Goal: Information Seeking & Learning: Learn about a topic

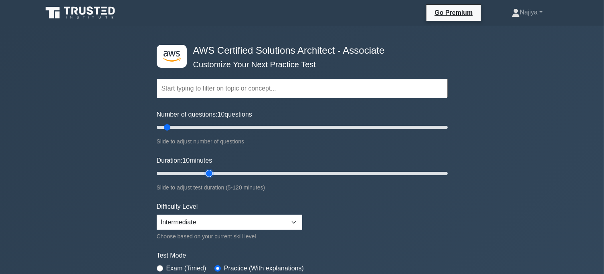
click at [206, 175] on input "Duration: 10 minutes" at bounding box center [302, 174] width 291 height 10
click at [239, 174] on input "Duration: 10 minutes" at bounding box center [302, 174] width 291 height 10
click at [243, 171] on input "Duration: 10 minutes" at bounding box center [302, 174] width 291 height 10
click at [269, 174] on input "Duration: 40 minutes" at bounding box center [302, 174] width 291 height 10
click at [302, 172] on input "Duration: 40 minutes" at bounding box center [302, 174] width 291 height 10
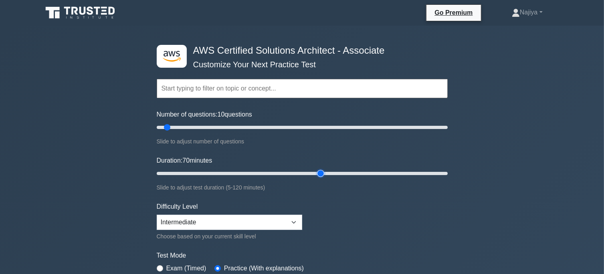
click at [325, 170] on input "Duration: 70 minutes" at bounding box center [302, 174] width 291 height 10
click at [349, 166] on div "Duration: 70 minutes Slide to adjust test duration (5-120 minutes)" at bounding box center [302, 174] width 291 height 36
click at [353, 170] on input "Duration: 70 minutes" at bounding box center [302, 174] width 291 height 10
type input "90"
click at [371, 170] on input "Duration: 70 minutes" at bounding box center [302, 174] width 291 height 10
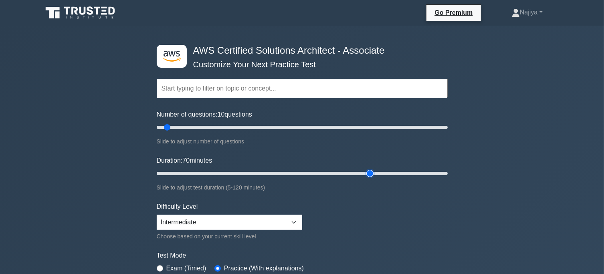
click at [371, 174] on input "Duration: 70 minutes" at bounding box center [302, 174] width 291 height 10
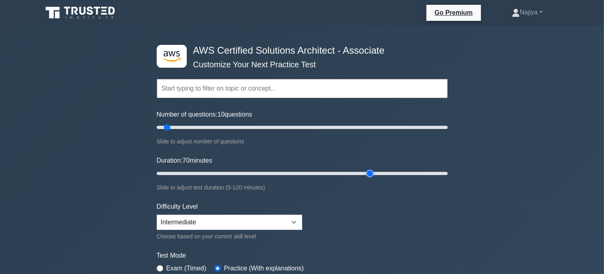
click at [371, 174] on input "Duration: 70 minutes" at bounding box center [302, 174] width 291 height 10
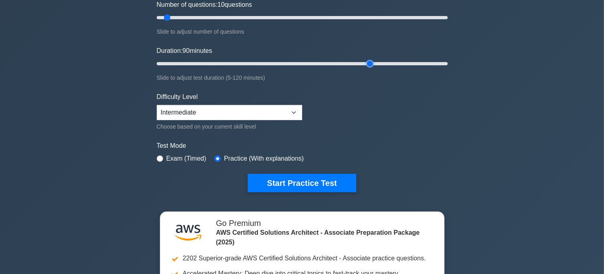
scroll to position [111, 0]
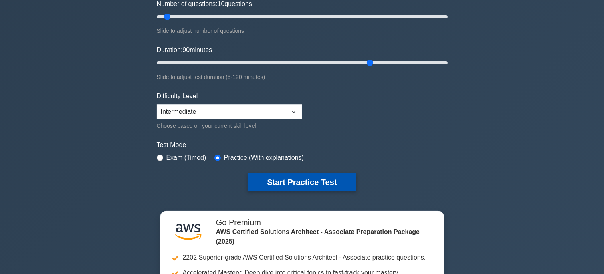
click at [328, 182] on button "Start Practice Test" at bounding box center [302, 182] width 108 height 18
click at [295, 185] on button "Start Practice Test" at bounding box center [302, 182] width 108 height 18
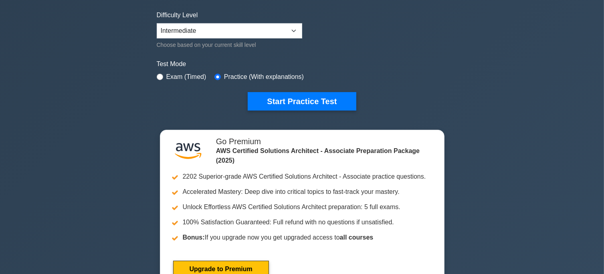
scroll to position [189, 0]
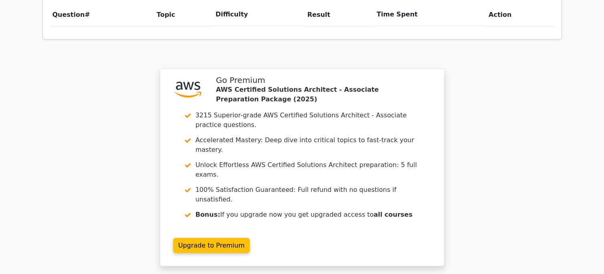
scroll to position [684, 0]
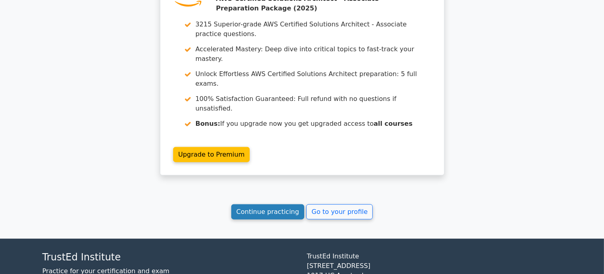
click at [270, 204] on link "Continue practicing" at bounding box center [267, 211] width 73 height 15
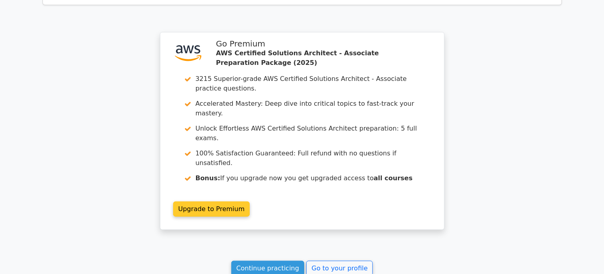
scroll to position [628, 0]
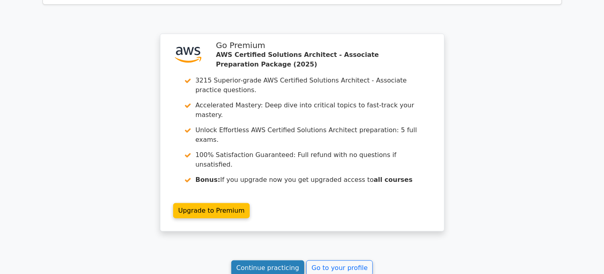
click at [285, 261] on link "Continue practicing" at bounding box center [267, 268] width 73 height 15
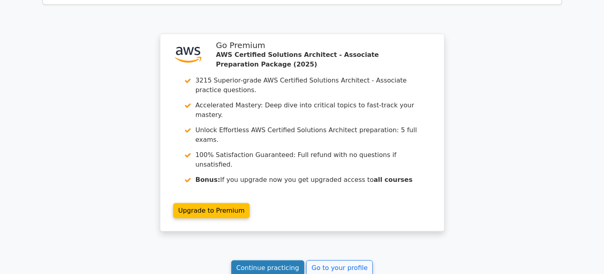
click at [285, 261] on link "Continue practicing" at bounding box center [267, 268] width 73 height 15
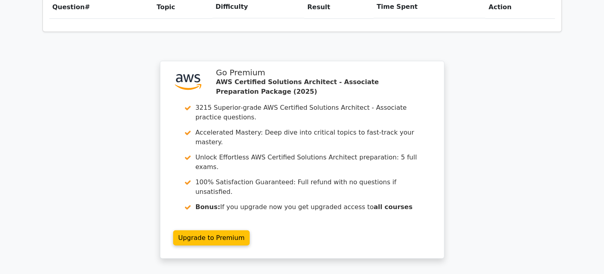
scroll to position [684, 0]
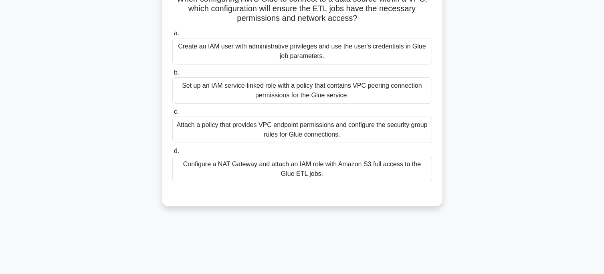
scroll to position [64, 0]
click at [250, 128] on div "Attach a policy that provides VPC endpoint permissions and configure the securi…" at bounding box center [302, 129] width 260 height 26
click at [172, 114] on input "c. Attach a policy that provides VPC endpoint permissions and configure the sec…" at bounding box center [172, 111] width 0 height 5
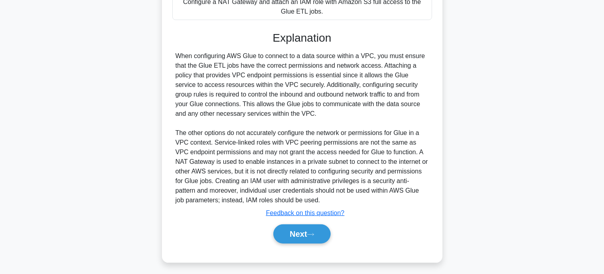
scroll to position [229, 0]
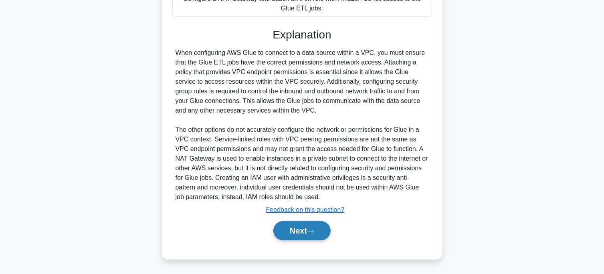
click at [309, 230] on button "Next" at bounding box center [301, 230] width 57 height 19
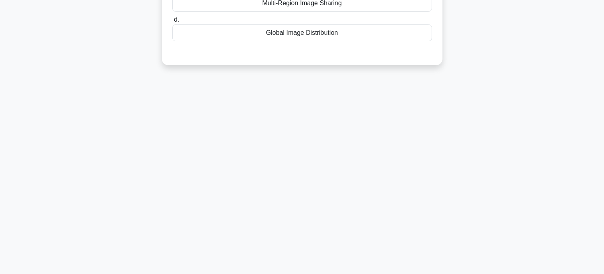
scroll to position [0, 0]
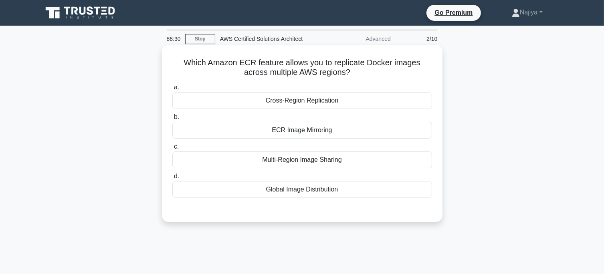
click at [276, 101] on div "Cross-Region Replication" at bounding box center [302, 100] width 260 height 17
click at [172, 90] on input "a. Cross-Region Replication" at bounding box center [172, 87] width 0 height 5
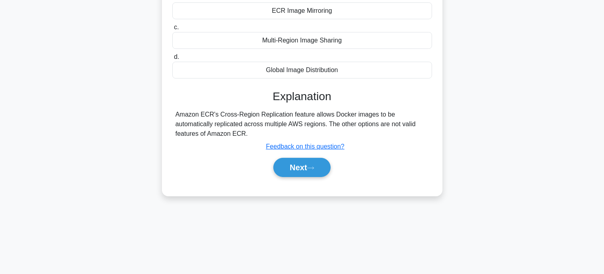
scroll to position [120, 0]
click at [293, 170] on button "Next" at bounding box center [301, 166] width 57 height 19
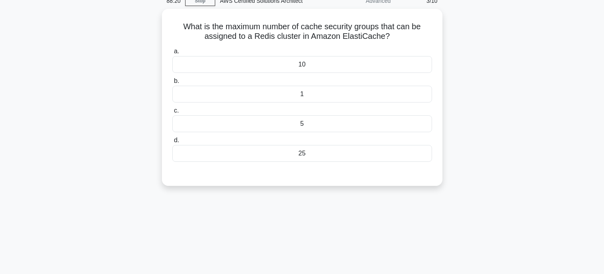
scroll to position [0, 0]
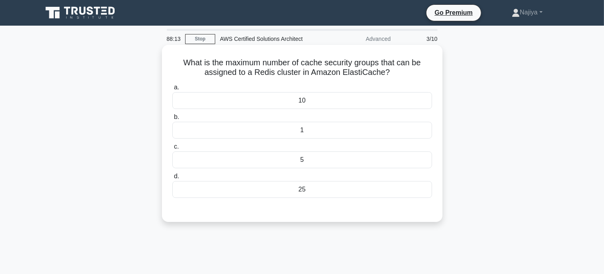
click at [260, 73] on h5 "What is the maximum number of cache security groups that can be assigned to a R…" at bounding box center [302, 68] width 261 height 20
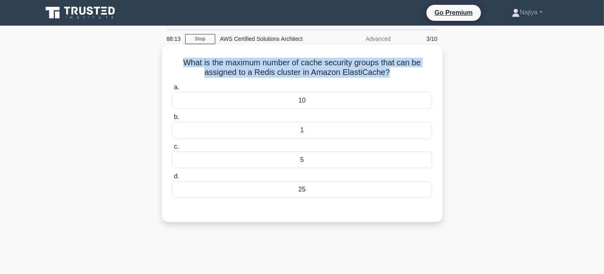
click at [260, 73] on h5 "What is the maximum number of cache security groups that can be assigned to a R…" at bounding box center [302, 68] width 261 height 20
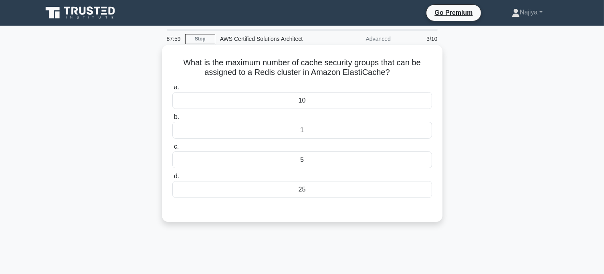
click at [293, 135] on div "1" at bounding box center [302, 130] width 260 height 17
click at [172, 120] on input "b. 1" at bounding box center [172, 117] width 0 height 5
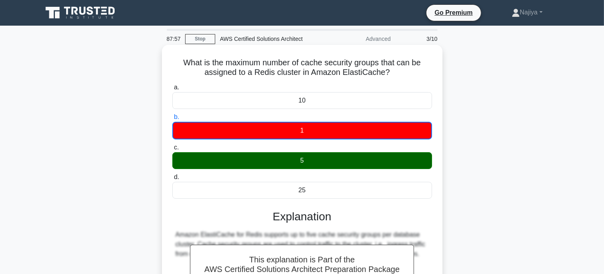
click at [296, 158] on div "5" at bounding box center [302, 160] width 260 height 17
click at [172, 150] on input "c. 5" at bounding box center [172, 147] width 0 height 5
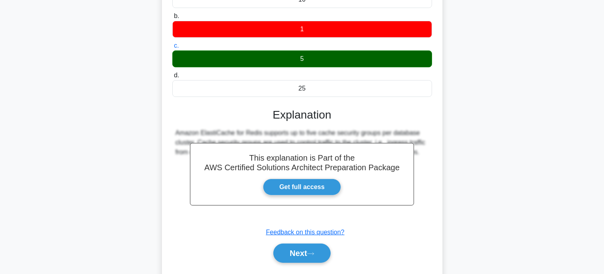
scroll to position [159, 0]
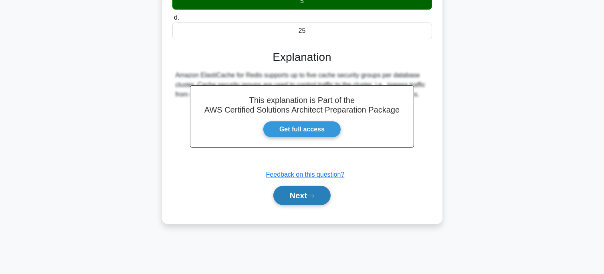
click at [297, 196] on button "Next" at bounding box center [301, 195] width 57 height 19
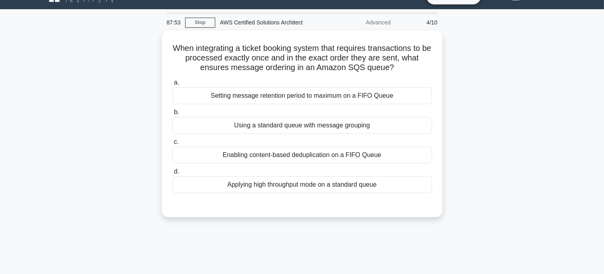
scroll to position [16, 0]
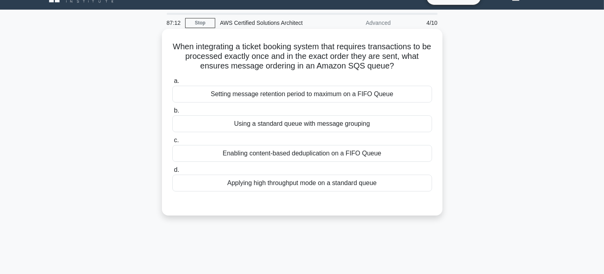
click at [277, 97] on div "Setting message retention period to maximum on a FIFO Queue" at bounding box center [302, 94] width 260 height 17
click at [172, 84] on input "a. Setting message retention period to maximum on a FIFO Queue" at bounding box center [172, 81] width 0 height 5
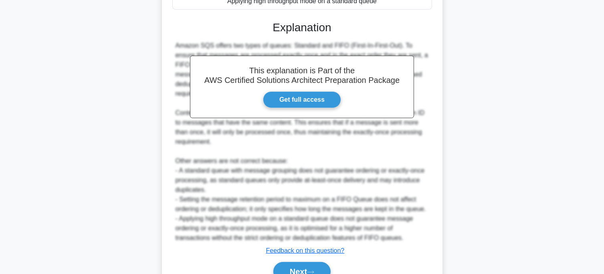
scroll to position [239, 0]
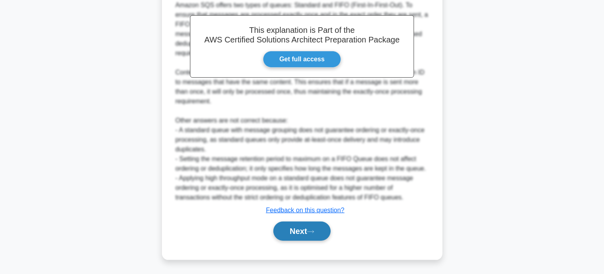
click at [299, 233] on button "Next" at bounding box center [301, 231] width 57 height 19
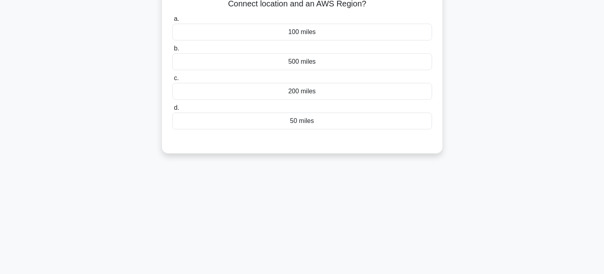
scroll to position [0, 0]
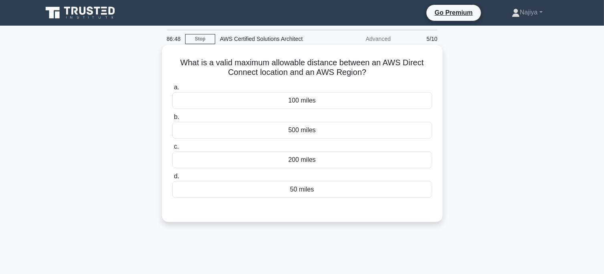
click at [292, 161] on div "200 miles" at bounding box center [302, 160] width 260 height 17
click at [172, 149] on input "c. 200 miles" at bounding box center [172, 146] width 0 height 5
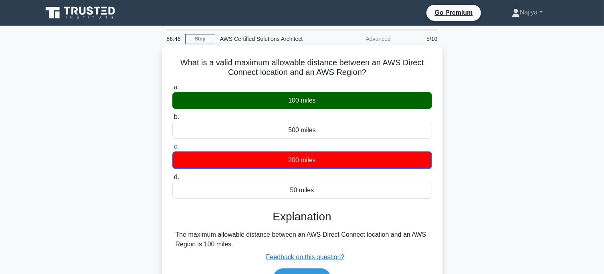
click at [292, 102] on div "100 miles" at bounding box center [302, 100] width 260 height 17
click at [172, 90] on input "a. 100 miles" at bounding box center [172, 87] width 0 height 5
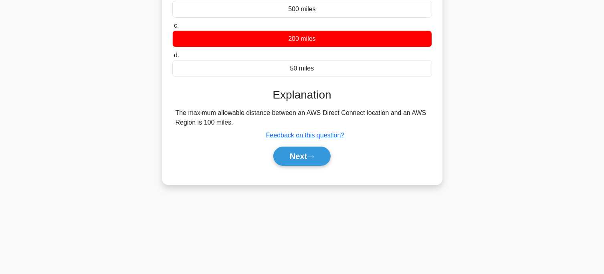
scroll to position [121, 0]
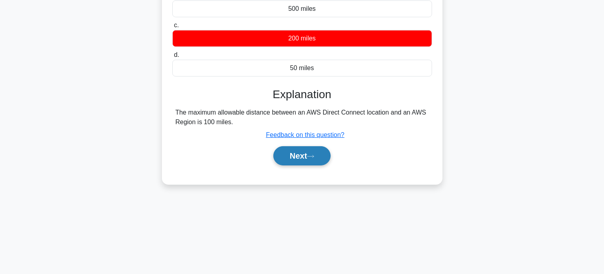
click at [294, 158] on button "Next" at bounding box center [301, 155] width 57 height 19
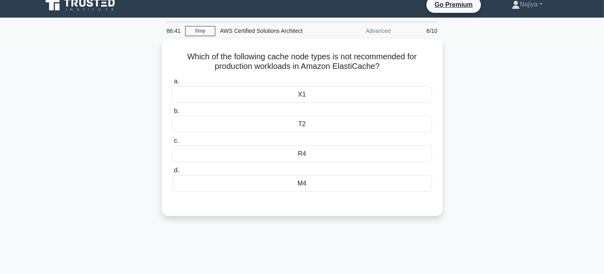
scroll to position [0, 0]
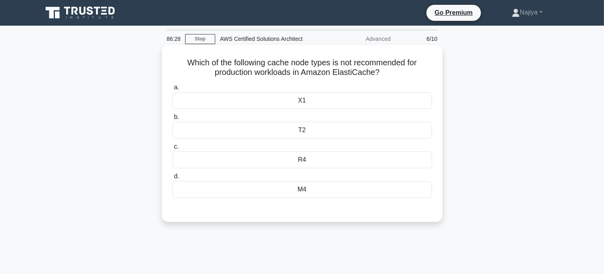
click at [295, 109] on div "X1" at bounding box center [302, 100] width 260 height 17
click at [172, 90] on input "a. X1" at bounding box center [172, 87] width 0 height 5
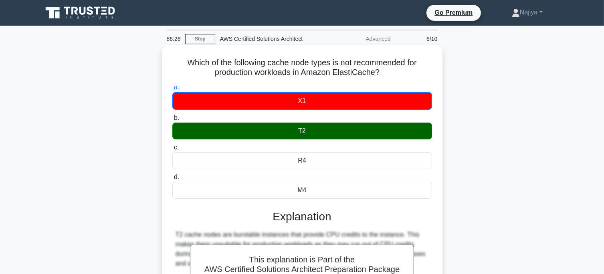
click at [294, 133] on div "T2" at bounding box center [302, 131] width 260 height 17
click at [172, 121] on input "b. T2" at bounding box center [172, 117] width 0 height 5
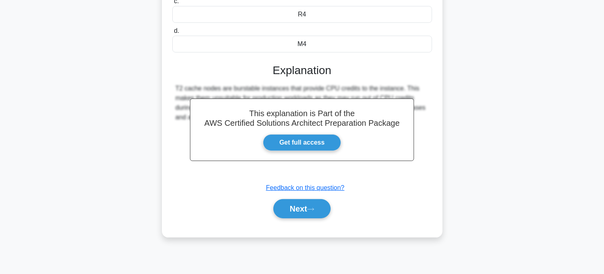
scroll to position [159, 0]
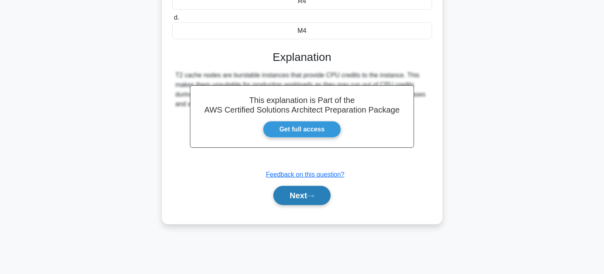
click at [303, 194] on button "Next" at bounding box center [301, 195] width 57 height 19
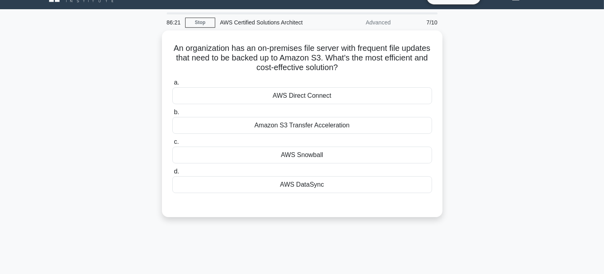
scroll to position [16, 0]
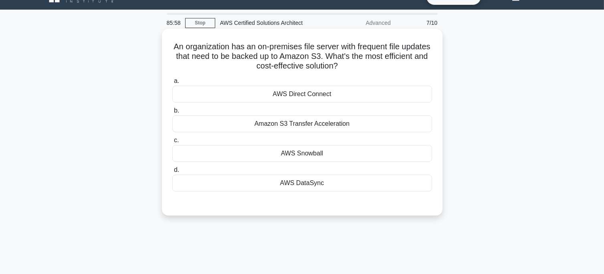
click at [305, 185] on div "AWS DataSync" at bounding box center [302, 183] width 260 height 17
click at [172, 173] on input "d. AWS DataSync" at bounding box center [172, 170] width 0 height 5
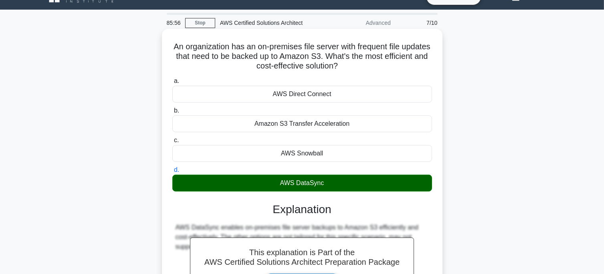
scroll to position [159, 0]
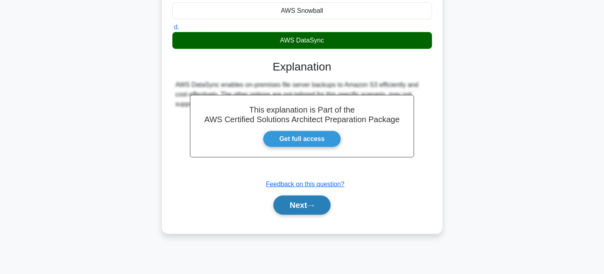
click at [301, 198] on button "Next" at bounding box center [301, 205] width 57 height 19
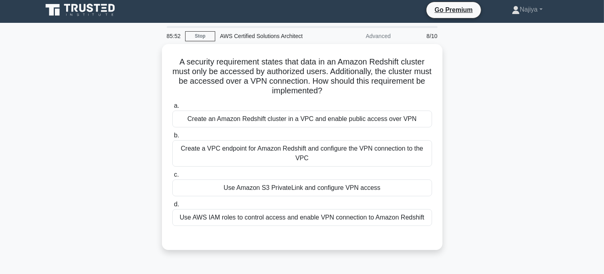
scroll to position [0, 0]
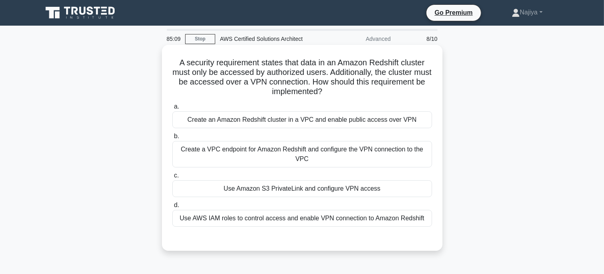
click at [304, 222] on div "Use AWS IAM roles to control access and enable VPN connection to Amazon Redshift" at bounding box center [302, 218] width 260 height 17
click at [172, 208] on input "d. Use AWS IAM roles to control access and enable VPN connection to Amazon Reds…" at bounding box center [172, 205] width 0 height 5
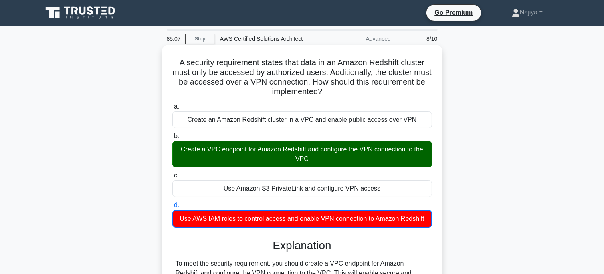
click at [297, 153] on div "Create a VPC endpoint for Amazon Redshift and configure the VPN connection to t…" at bounding box center [302, 154] width 260 height 26
click at [172, 139] on input "b. Create a VPC endpoint for Amazon Redshift and configure the VPN connection t…" at bounding box center [172, 136] width 0 height 5
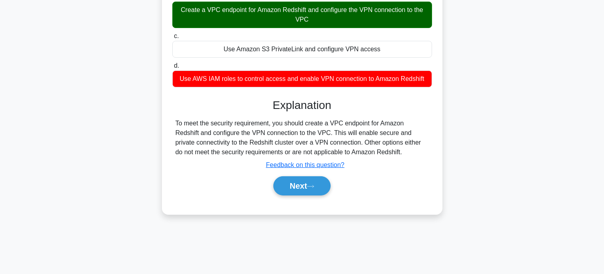
scroll to position [159, 0]
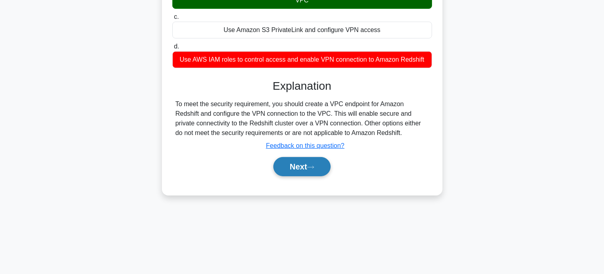
click at [298, 166] on button "Next" at bounding box center [301, 166] width 57 height 19
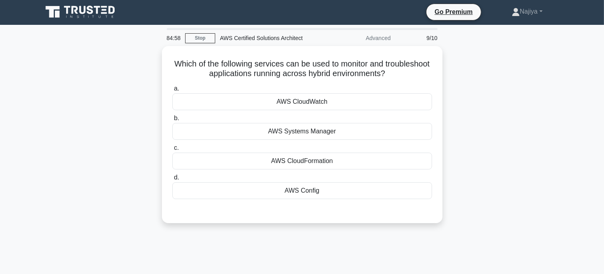
scroll to position [0, 0]
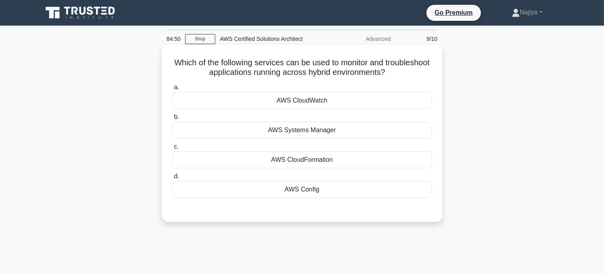
click at [293, 131] on div "AWS Systems Manager" at bounding box center [302, 130] width 260 height 17
click at [172, 120] on input "b. AWS Systems Manager" at bounding box center [172, 117] width 0 height 5
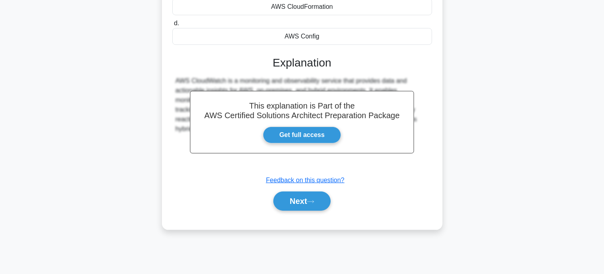
scroll to position [159, 0]
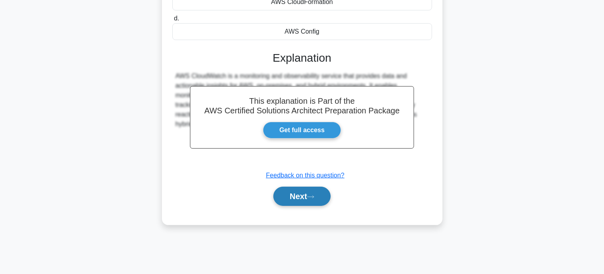
click at [308, 191] on button "Next" at bounding box center [301, 196] width 57 height 19
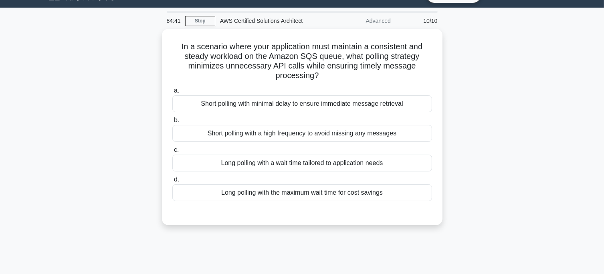
scroll to position [18, 0]
click at [292, 104] on div "Short polling with minimal delay to ensure immediate message retrieval" at bounding box center [302, 104] width 260 height 17
click at [172, 94] on input "a. Short polling with minimal delay to ensure immediate message retrieval" at bounding box center [172, 91] width 0 height 5
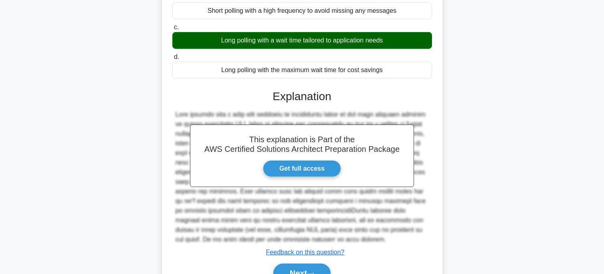
scroll to position [182, 0]
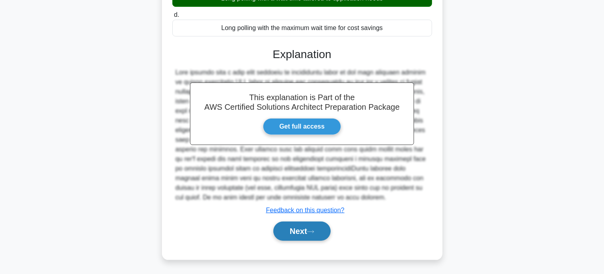
click at [293, 226] on button "Next" at bounding box center [301, 231] width 57 height 19
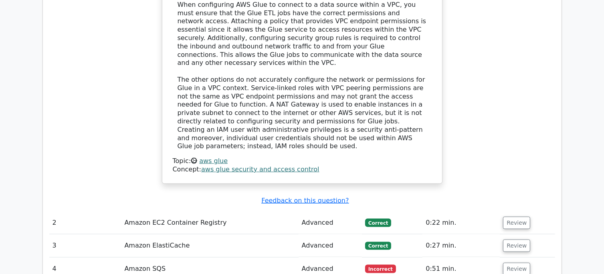
scroll to position [920, 0]
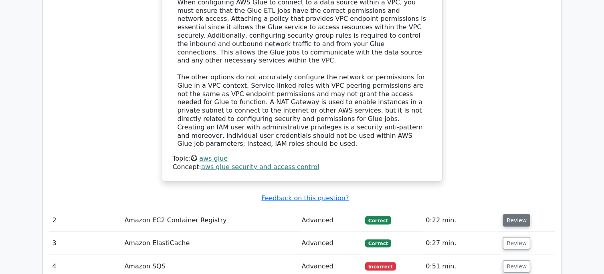
click at [510, 214] on button "Review" at bounding box center [516, 220] width 27 height 12
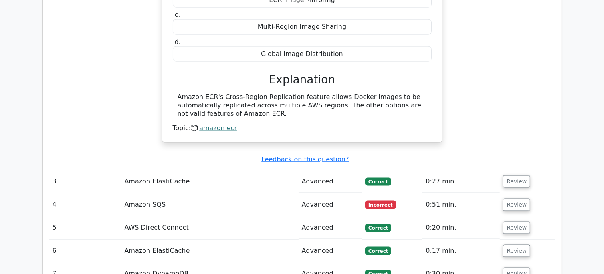
scroll to position [1234, 0]
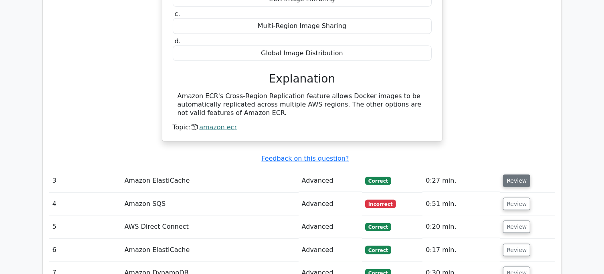
click at [515, 175] on button "Review" at bounding box center [516, 181] width 27 height 12
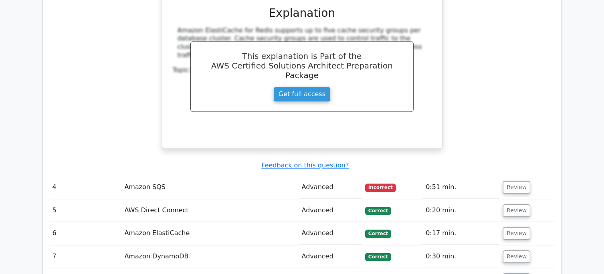
scroll to position [1574, 0]
click at [506, 181] on button "Review" at bounding box center [516, 187] width 27 height 12
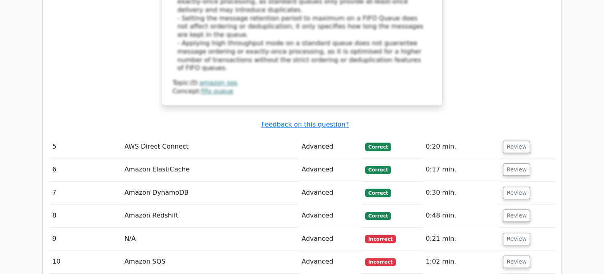
scroll to position [2084, 0]
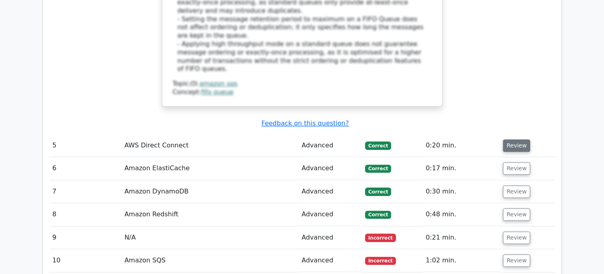
click at [518, 139] on button "Review" at bounding box center [516, 145] width 27 height 12
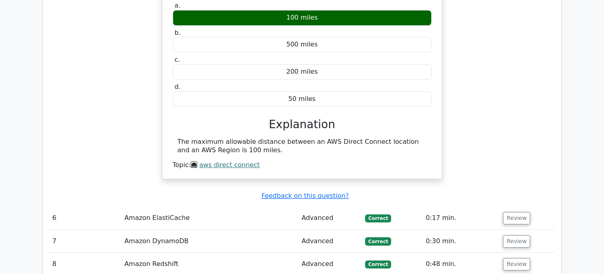
scroll to position [2281, 0]
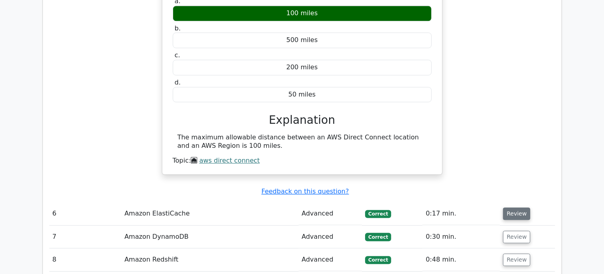
click at [504, 208] on button "Review" at bounding box center [516, 214] width 27 height 12
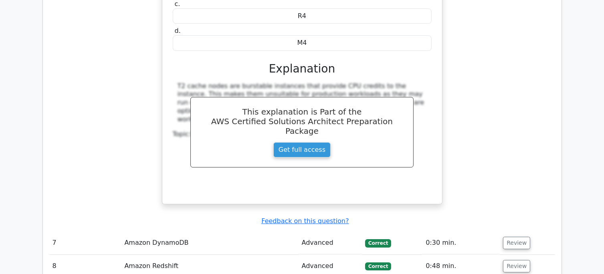
scroll to position [2598, 0]
click at [508, 236] on button "Review" at bounding box center [516, 242] width 27 height 12
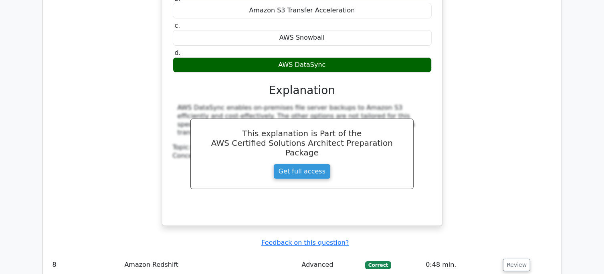
scroll to position [2935, 0]
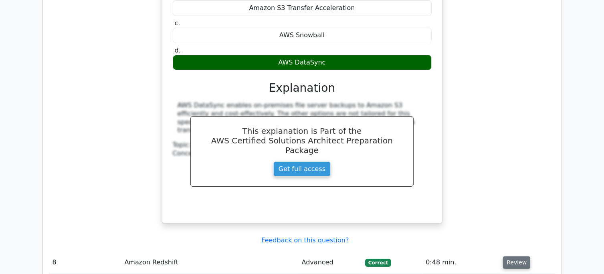
click at [508, 257] on button "Review" at bounding box center [516, 263] width 27 height 12
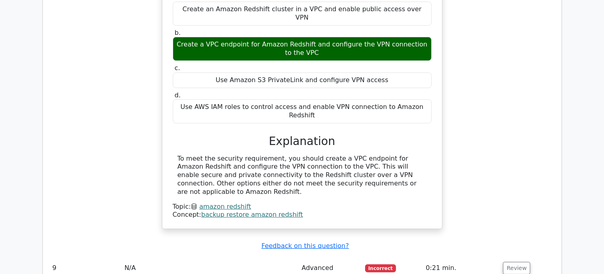
scroll to position [3272, 0]
drag, startPoint x: 514, startPoint y: 178, endPoint x: 511, endPoint y: 168, distance: 10.9
click at [511, 257] on td "Review" at bounding box center [527, 268] width 55 height 23
click at [511, 262] on button "Review" at bounding box center [516, 268] width 27 height 12
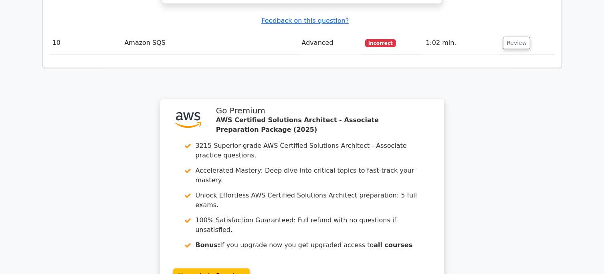
scroll to position [3904, 0]
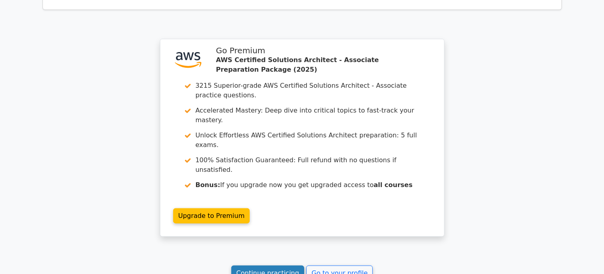
click at [268, 266] on link "Continue practicing" at bounding box center [267, 273] width 73 height 15
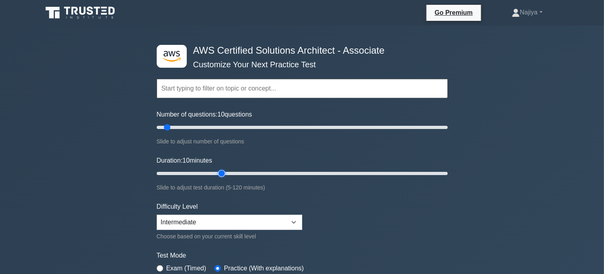
click at [221, 173] on input "Duration: 10 minutes" at bounding box center [302, 174] width 291 height 10
click at [358, 171] on input "Duration: 85 minutes" at bounding box center [302, 174] width 291 height 10
click at [391, 170] on input "Duration: 100 minutes" at bounding box center [302, 174] width 291 height 10
type input "105"
click at [407, 170] on input "Duration: 105 minutes" at bounding box center [302, 174] width 291 height 10
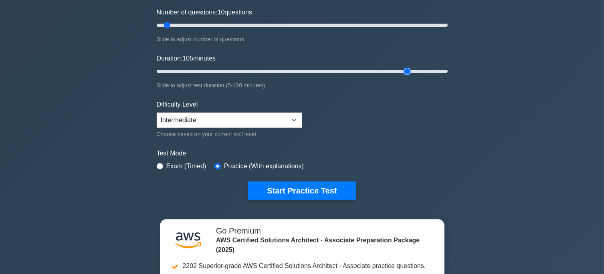
scroll to position [103, 0]
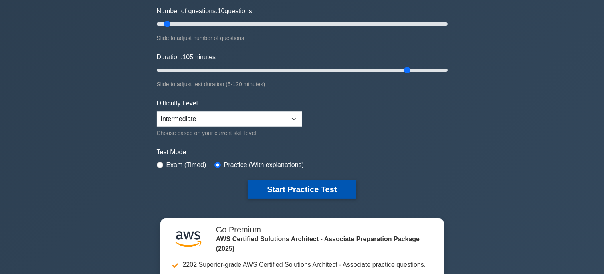
click at [286, 190] on button "Start Practice Test" at bounding box center [302, 189] width 108 height 18
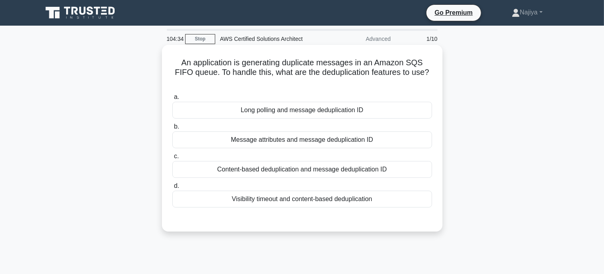
click at [287, 173] on div "Content-based deduplication and message deduplication ID" at bounding box center [302, 169] width 260 height 17
click at [172, 159] on input "c. Content-based deduplication and message deduplication ID" at bounding box center [172, 156] width 0 height 5
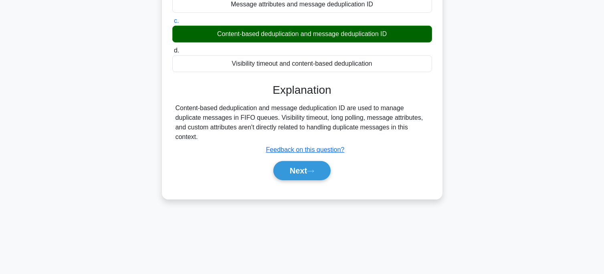
scroll to position [136, 0]
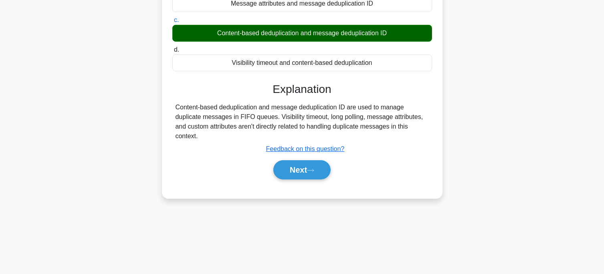
click at [287, 171] on button "Next" at bounding box center [301, 169] width 57 height 19
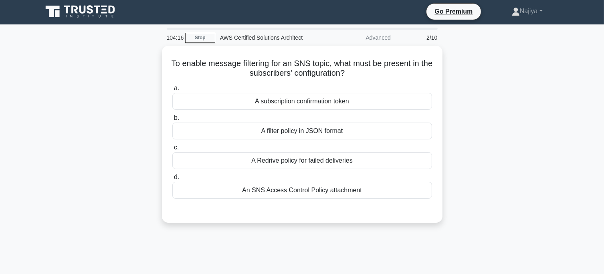
scroll to position [0, 0]
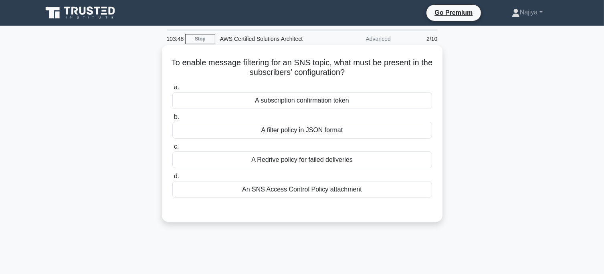
click at [286, 190] on div "An SNS Access Control Policy attachment" at bounding box center [302, 189] width 260 height 17
click at [172, 179] on input "d. An SNS Access Control Policy attachment" at bounding box center [172, 176] width 0 height 5
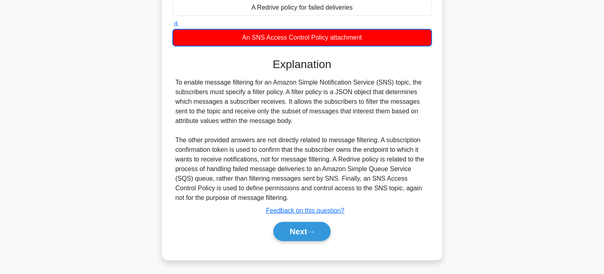
scroll to position [159, 0]
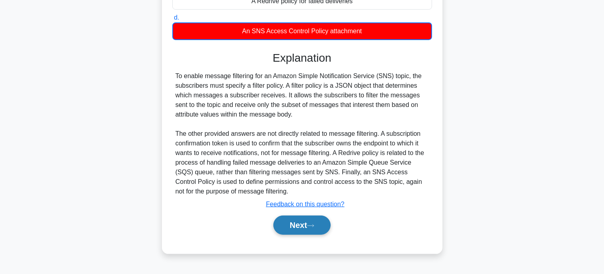
click at [298, 227] on button "Next" at bounding box center [301, 225] width 57 height 19
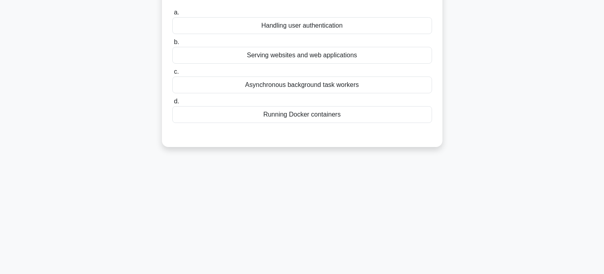
scroll to position [0, 0]
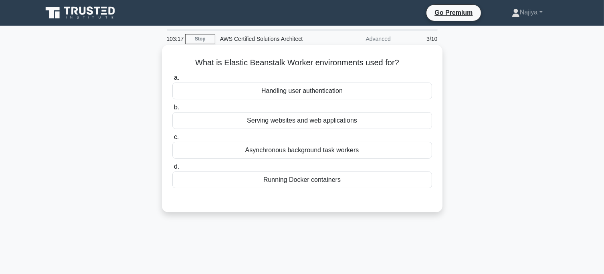
click at [287, 122] on div "Serving websites and web applications" at bounding box center [302, 120] width 260 height 17
click at [172, 110] on input "b. Serving websites and web applications" at bounding box center [172, 107] width 0 height 5
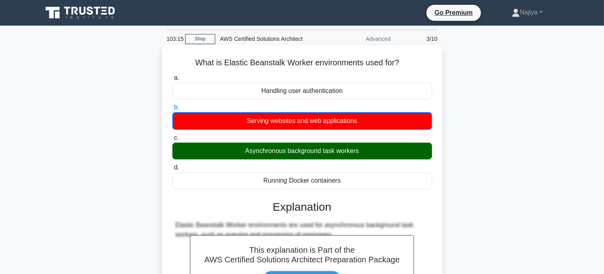
click at [287, 151] on div "Asynchronous background task workers" at bounding box center [302, 151] width 260 height 17
click at [172, 141] on input "c. Asynchronous background task workers" at bounding box center [172, 137] width 0 height 5
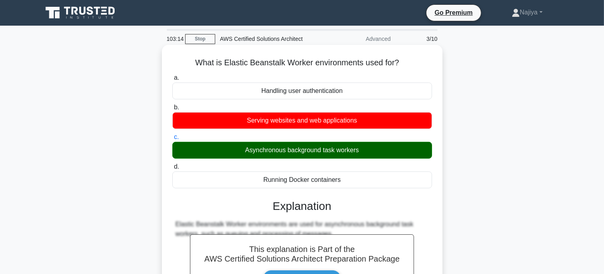
scroll to position [159, 0]
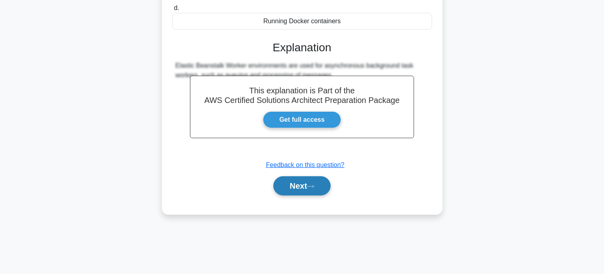
click at [295, 187] on button "Next" at bounding box center [301, 185] width 57 height 19
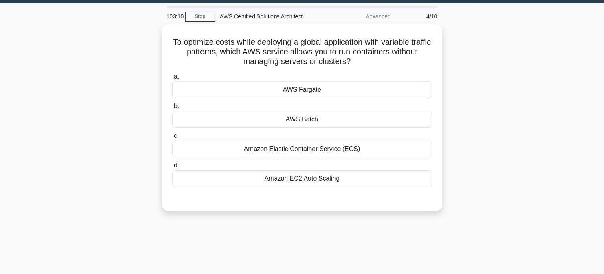
scroll to position [0, 0]
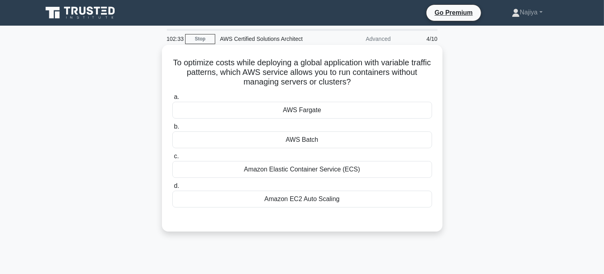
click at [287, 113] on div "AWS Fargate" at bounding box center [302, 110] width 260 height 17
click at [172, 100] on input "a. AWS Fargate" at bounding box center [172, 97] width 0 height 5
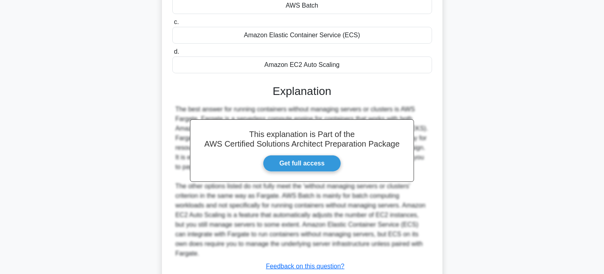
scroll to position [181, 0]
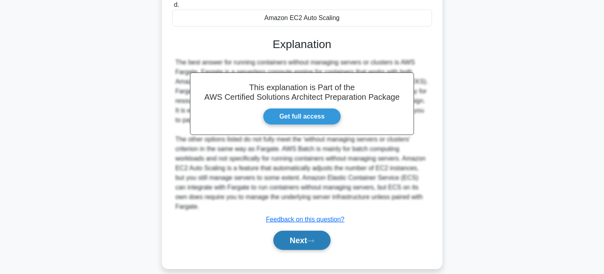
click at [305, 231] on button "Next" at bounding box center [301, 240] width 57 height 19
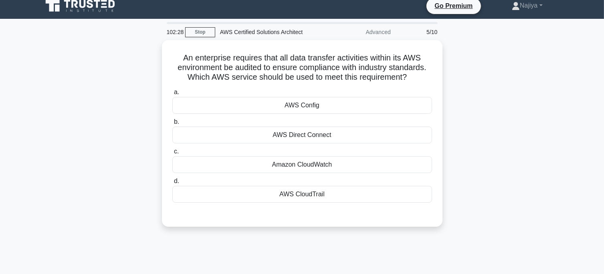
scroll to position [0, 0]
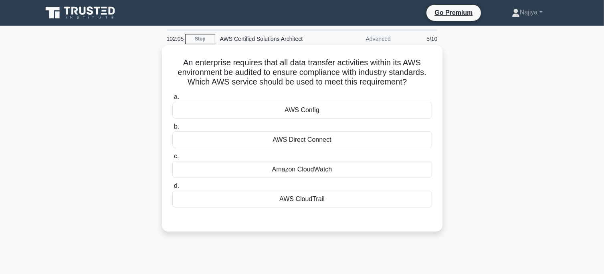
click at [303, 201] on div "AWS CloudTrail" at bounding box center [302, 199] width 260 height 17
click at [172, 189] on input "d. AWS CloudTrail" at bounding box center [172, 186] width 0 height 5
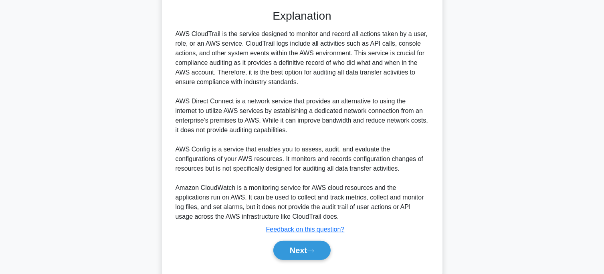
scroll to position [210, 0]
click at [298, 249] on button "Next" at bounding box center [301, 249] width 57 height 19
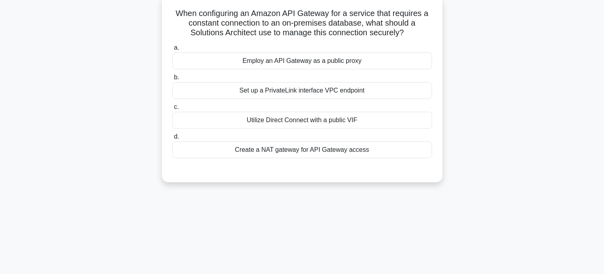
scroll to position [0, 0]
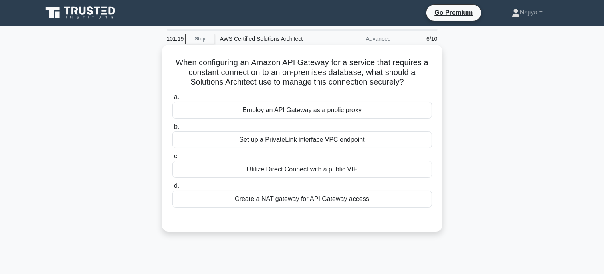
click at [298, 142] on div "Set up a PrivateLink interface VPC endpoint" at bounding box center [302, 139] width 260 height 17
click at [172, 129] on input "b. Set up a PrivateLink interface VPC endpoint" at bounding box center [172, 126] width 0 height 5
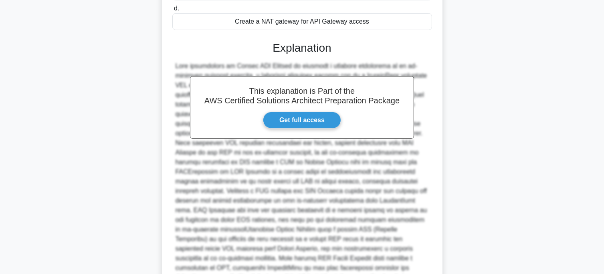
scroll to position [248, 0]
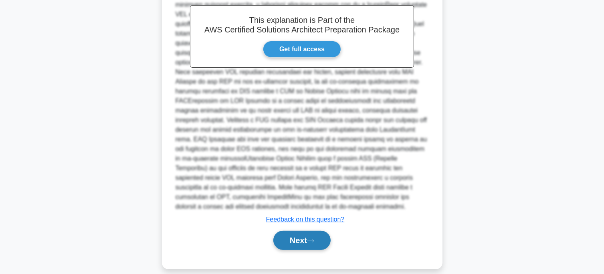
click at [306, 231] on button "Next" at bounding box center [301, 240] width 57 height 19
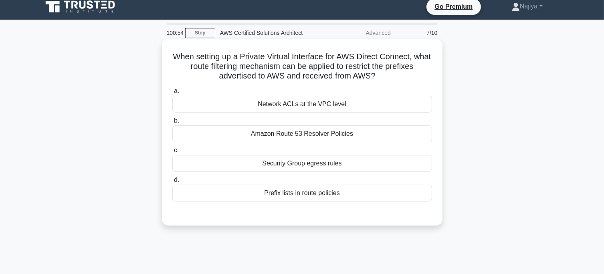
scroll to position [6, 0]
click at [292, 198] on div "Prefix lists in route policies" at bounding box center [302, 192] width 260 height 17
click at [172, 182] on input "d. Prefix lists in route policies" at bounding box center [172, 179] width 0 height 5
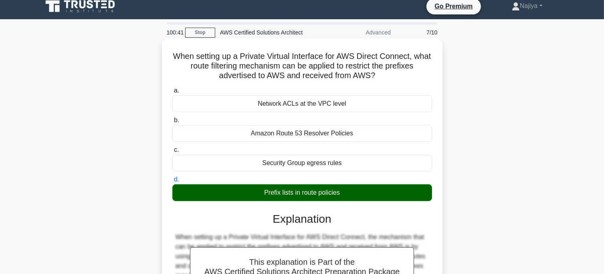
scroll to position [162, 0]
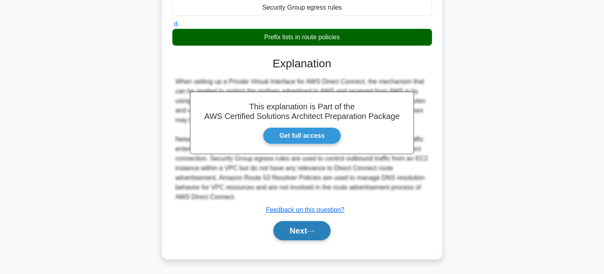
click at [314, 232] on icon at bounding box center [310, 231] width 7 height 4
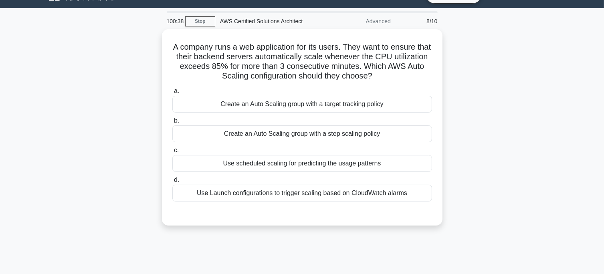
scroll to position [0, 0]
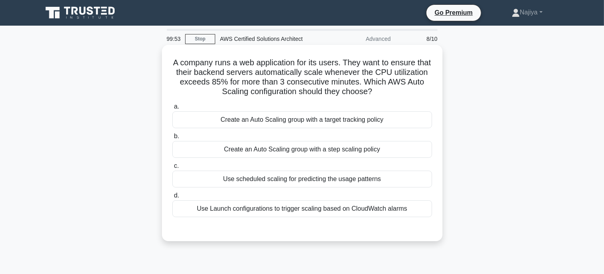
click at [317, 210] on div "Use Launch configurations to trigger scaling based on CloudWatch alarms" at bounding box center [302, 208] width 260 height 17
click at [172, 198] on input "d. Use Launch configurations to trigger scaling based on CloudWatch alarms" at bounding box center [172, 195] width 0 height 5
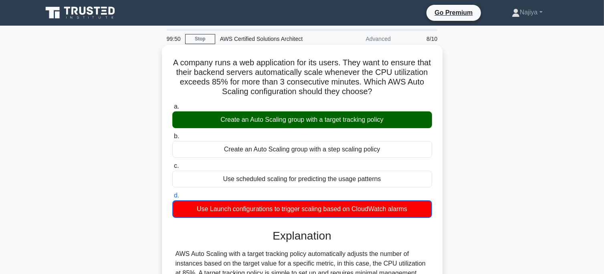
click at [325, 120] on div "Create an Auto Scaling group with a target tracking policy" at bounding box center [302, 119] width 260 height 17
click at [172, 109] on input "a. Create an Auto Scaling group with a target tracking policy" at bounding box center [172, 106] width 0 height 5
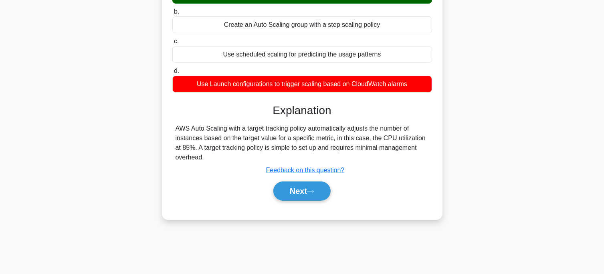
scroll to position [125, 0]
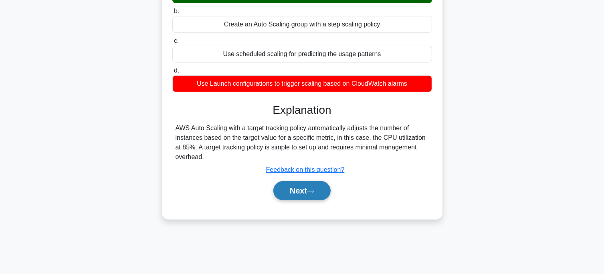
click at [298, 190] on button "Next" at bounding box center [301, 190] width 57 height 19
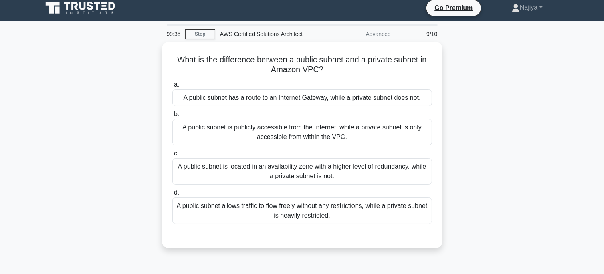
scroll to position [0, 0]
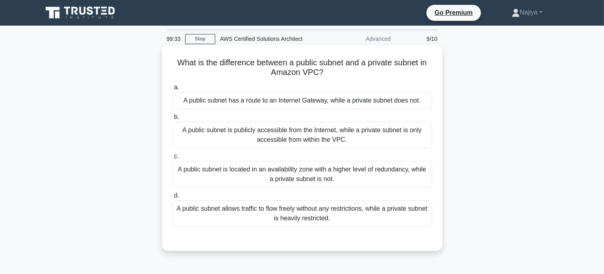
drag, startPoint x: 298, startPoint y: 190, endPoint x: 283, endPoint y: 194, distance: 15.3
click at [283, 194] on label "d. A public subnet allows traffic to flow freely without any restrictions, whil…" at bounding box center [302, 209] width 260 height 36
click at [172, 194] on input "d. A public subnet allows traffic to flow freely without any restrictions, whil…" at bounding box center [172, 195] width 0 height 5
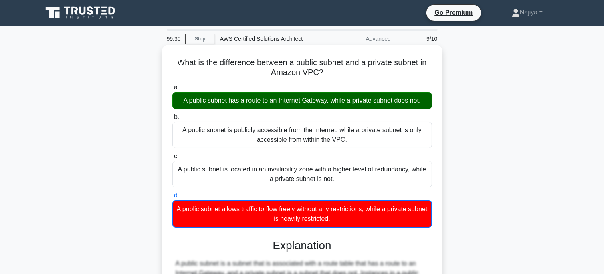
click at [329, 104] on div "A public subnet has a route to an Internet Gateway, while a private subnet does…" at bounding box center [302, 100] width 260 height 17
click at [172, 90] on input "a. A public subnet has a route to an Internet Gateway, while a private subnet d…" at bounding box center [172, 87] width 0 height 5
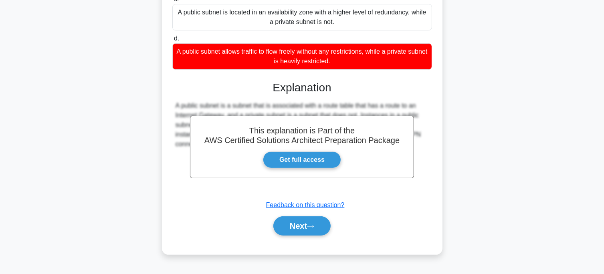
scroll to position [158, 0]
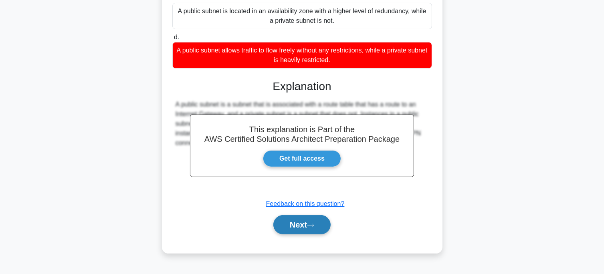
click at [301, 216] on button "Next" at bounding box center [301, 224] width 57 height 19
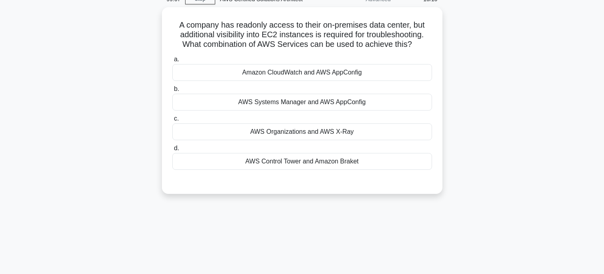
scroll to position [0, 0]
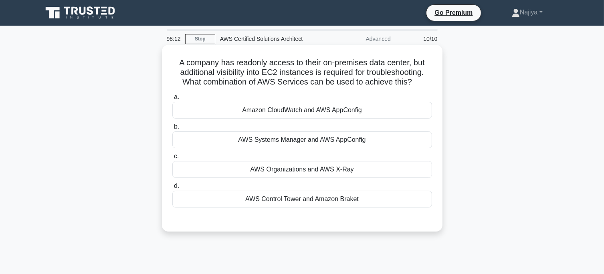
click at [304, 200] on div "AWS Control Tower and Amazon Braket" at bounding box center [302, 199] width 260 height 17
click at [172, 189] on input "d. AWS Control Tower and Amazon Braket" at bounding box center [172, 186] width 0 height 5
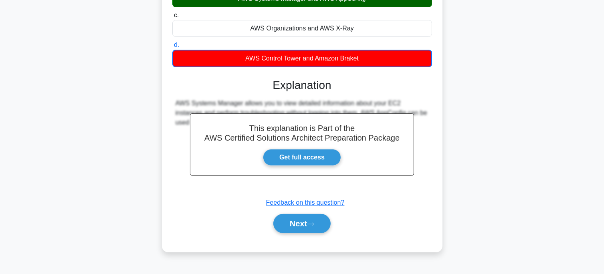
scroll to position [159, 0]
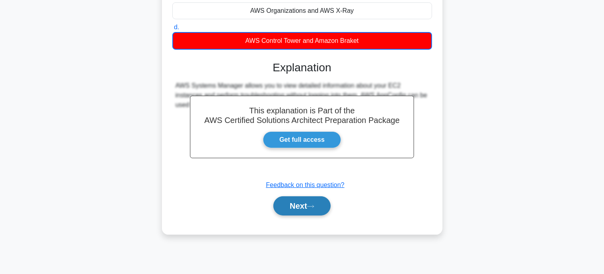
click at [300, 211] on button "Next" at bounding box center [301, 205] width 57 height 19
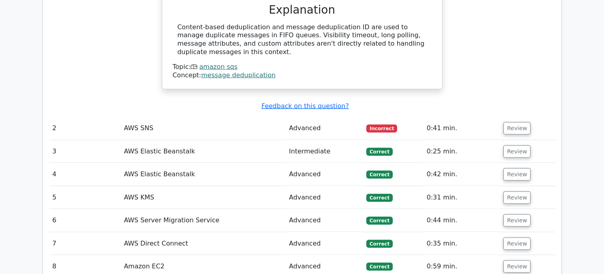
scroll to position [907, 0]
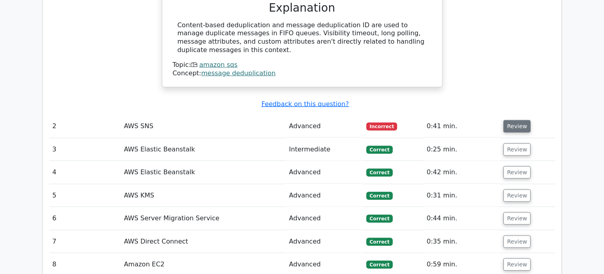
click at [503, 120] on button "Review" at bounding box center [516, 126] width 27 height 12
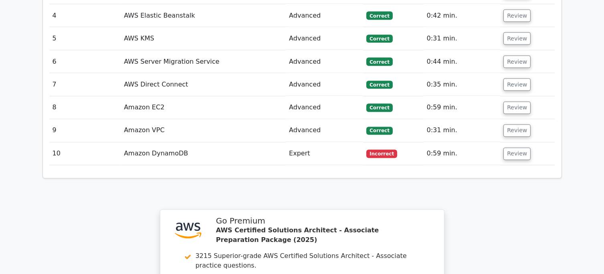
scroll to position [1424, 0]
click at [517, 143] on td "Review" at bounding box center [527, 154] width 55 height 23
click at [515, 148] on button "Review" at bounding box center [516, 154] width 27 height 12
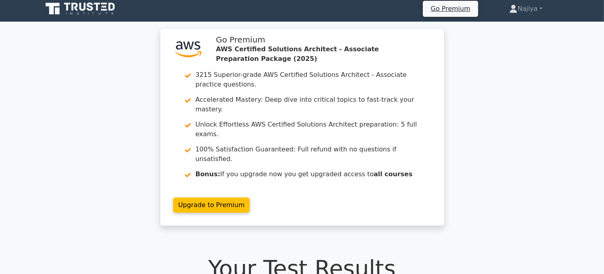
scroll to position [0, 0]
